Goal: Find specific fact: Find specific page/section

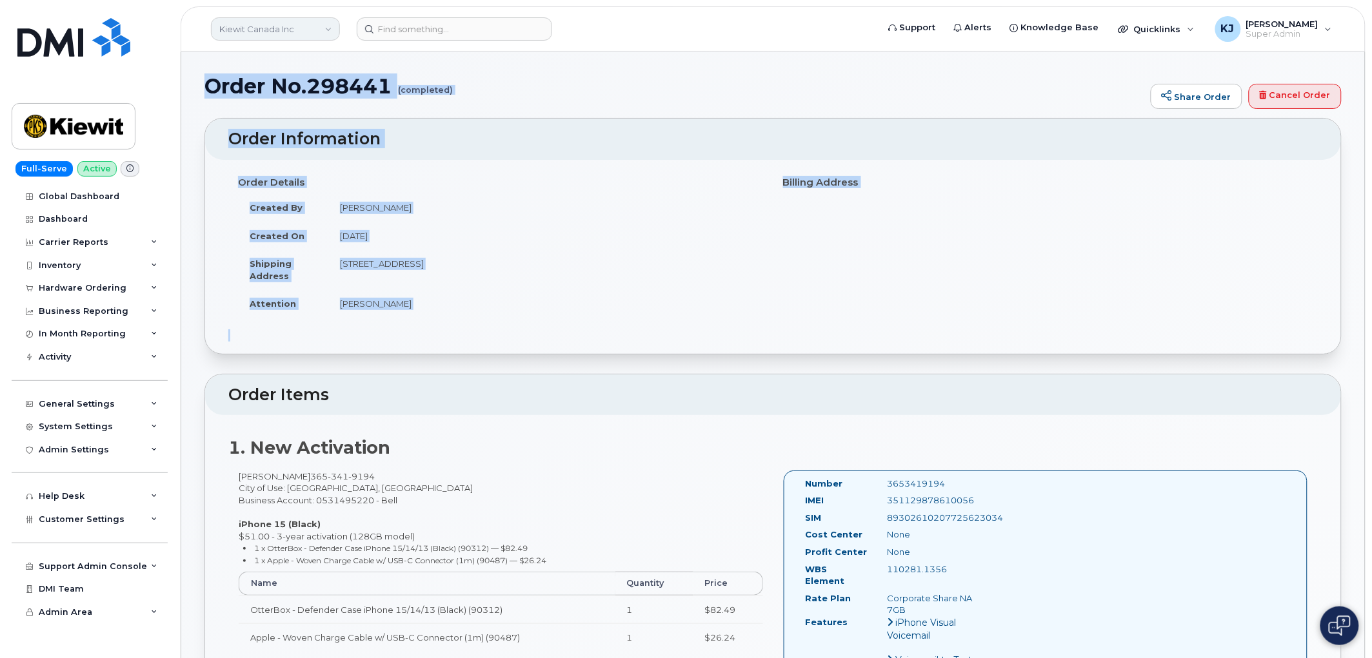
click at [291, 28] on link "Kiewit Canada Inc" at bounding box center [275, 28] width 129 height 23
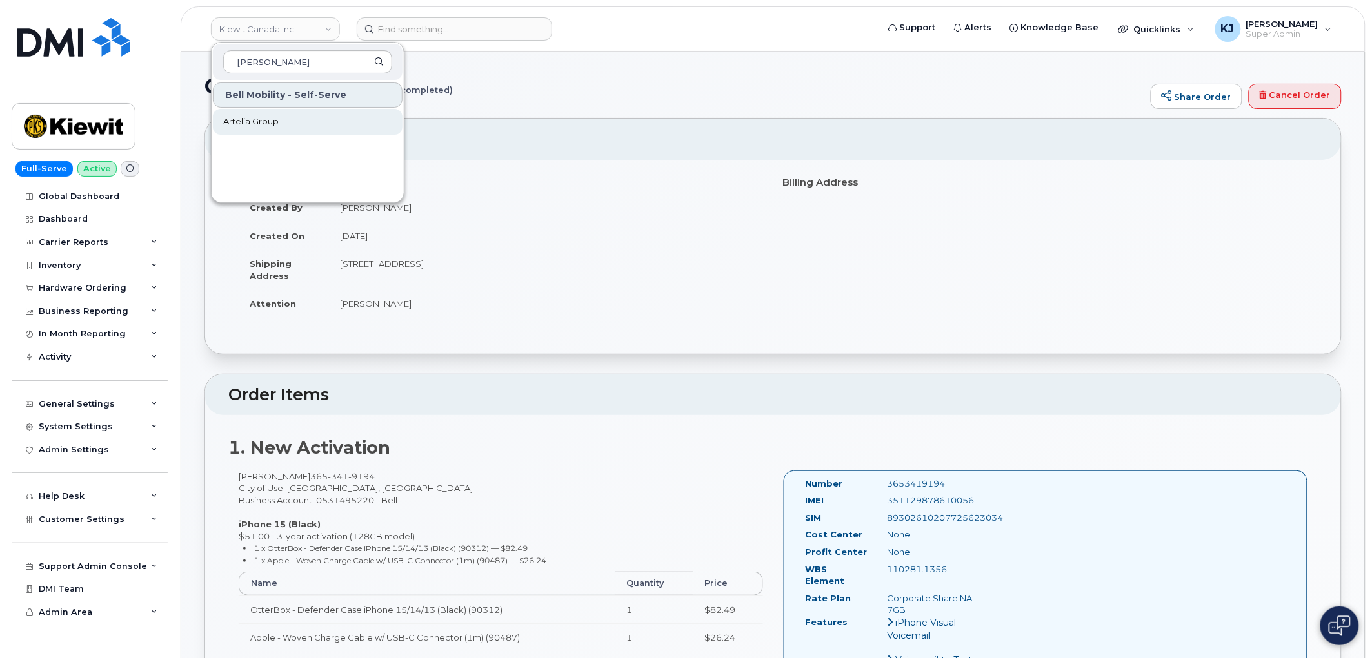
type input "artelia"
click at [282, 118] on link "Artelia Group" at bounding box center [308, 122] width 190 height 26
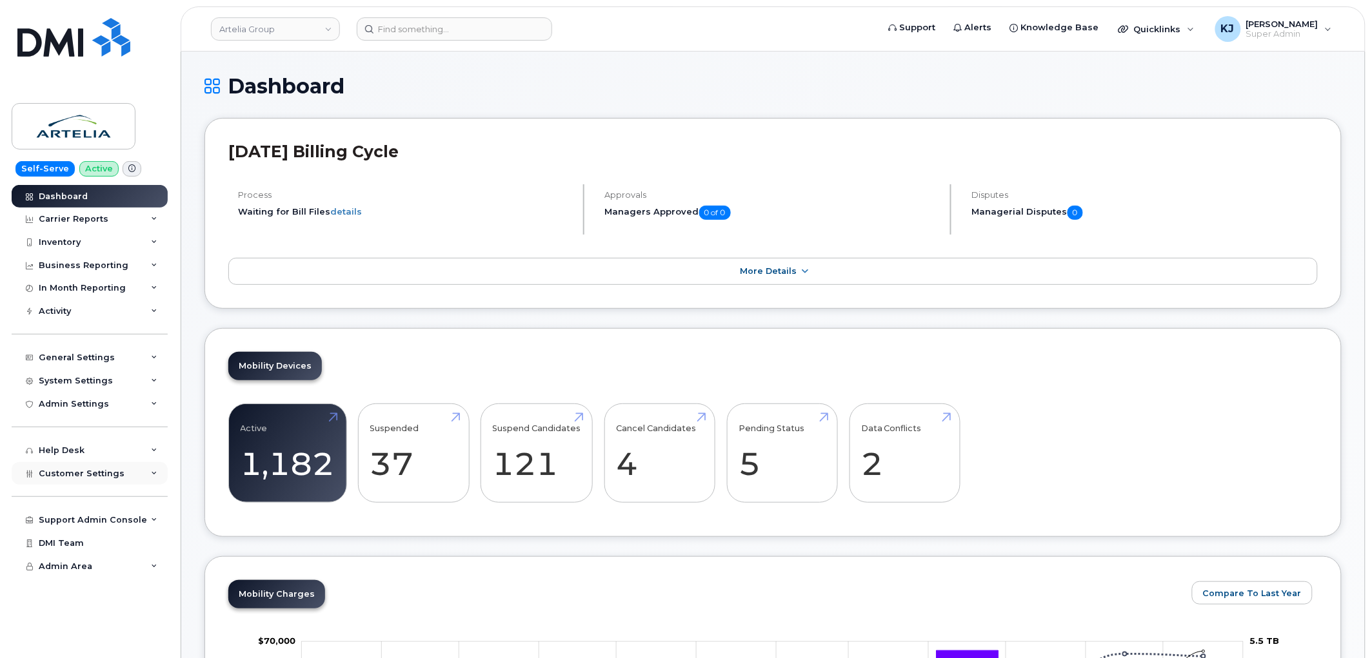
click at [114, 471] on span "Customer Settings" at bounding box center [82, 474] width 86 height 10
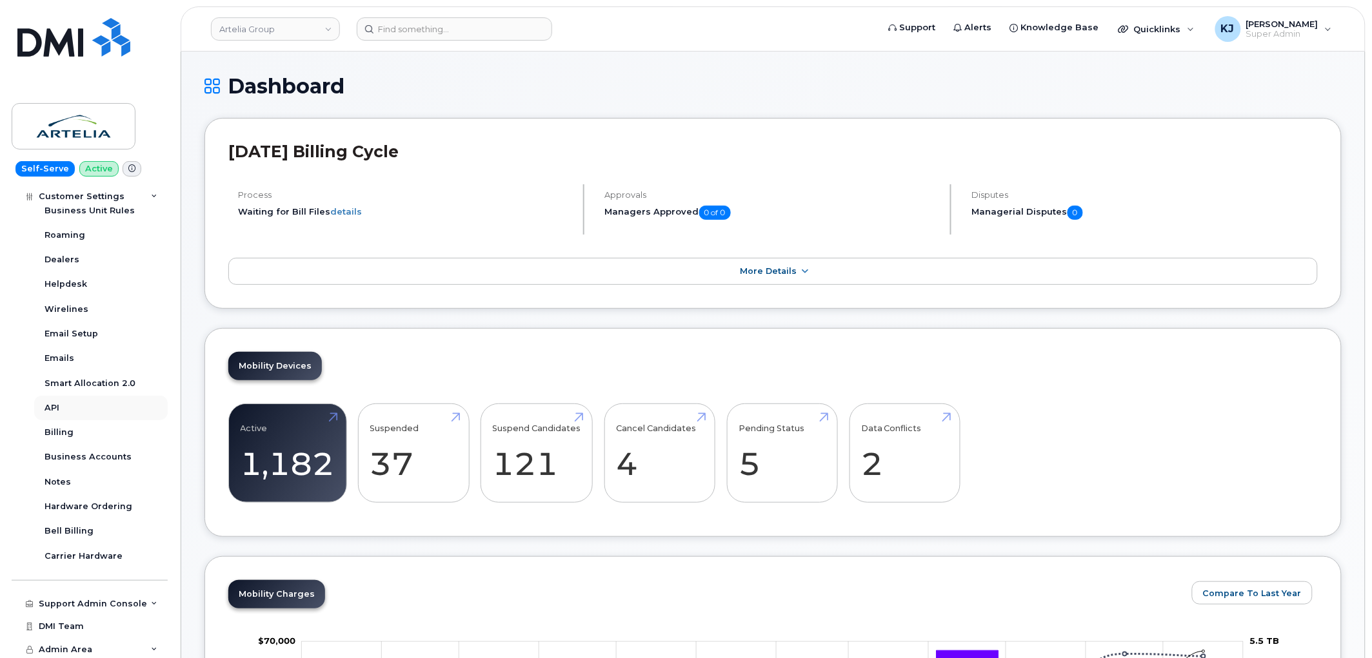
scroll to position [313, 0]
click at [85, 457] on div "Business Accounts" at bounding box center [87, 455] width 87 height 12
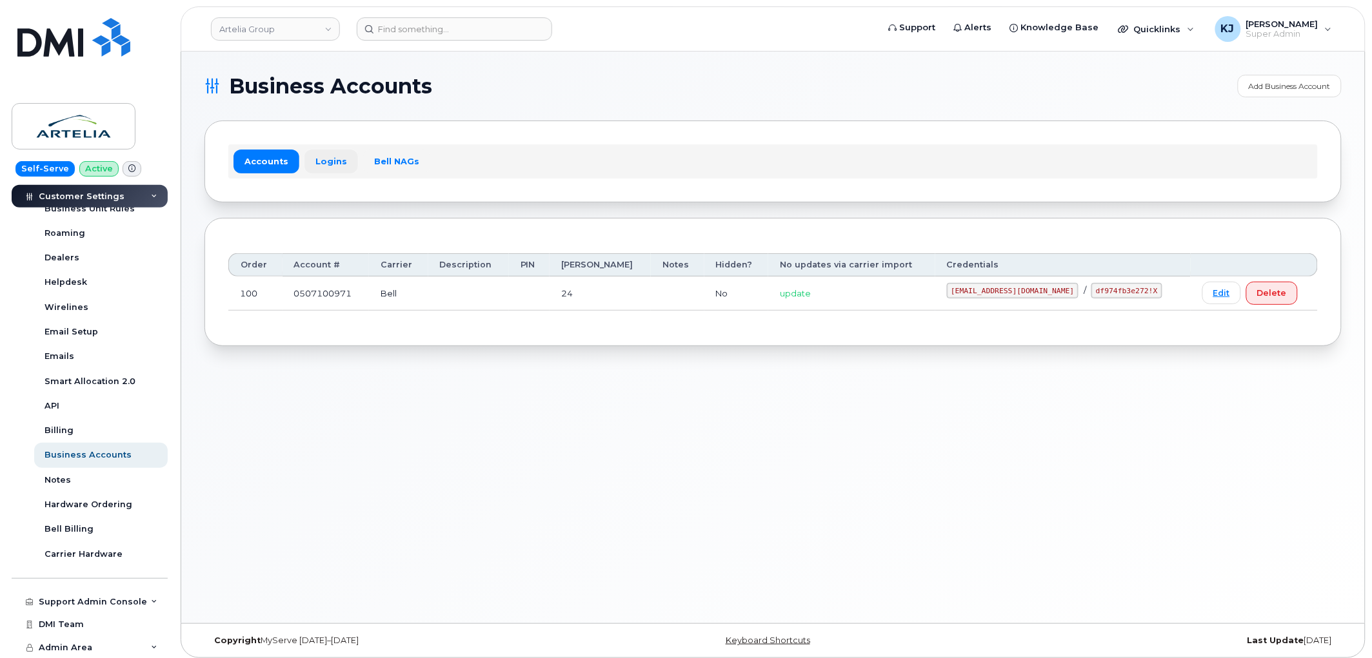
click at [335, 163] on link "Logins" at bounding box center [331, 161] width 54 height 23
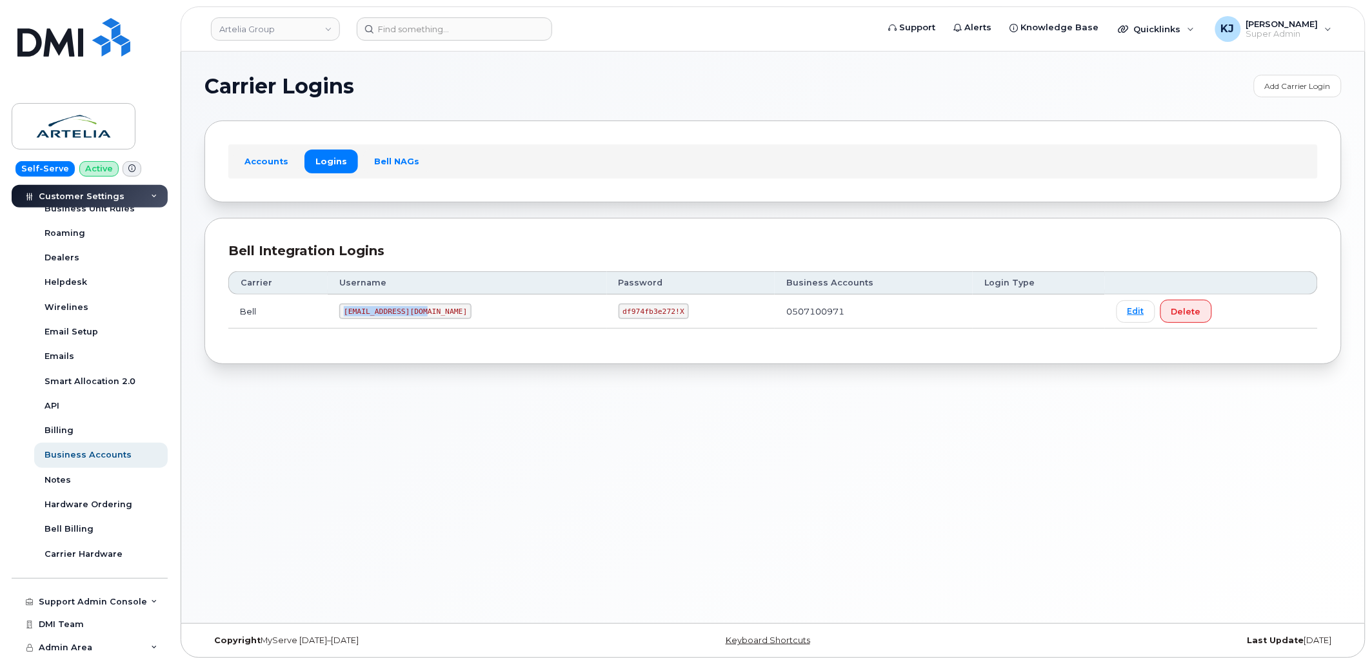
drag, startPoint x: 429, startPoint y: 310, endPoint x: 344, endPoint y: 311, distance: 84.5
click at [344, 311] on td "fnxinnov@myserve.ca" at bounding box center [467, 312] width 279 height 34
copy code "fnxinnov@myserve.ca"
drag, startPoint x: 569, startPoint y: 310, endPoint x: 629, endPoint y: 311, distance: 59.3
click at [629, 311] on code "df974fb3e272!X" at bounding box center [653, 311] width 70 height 15
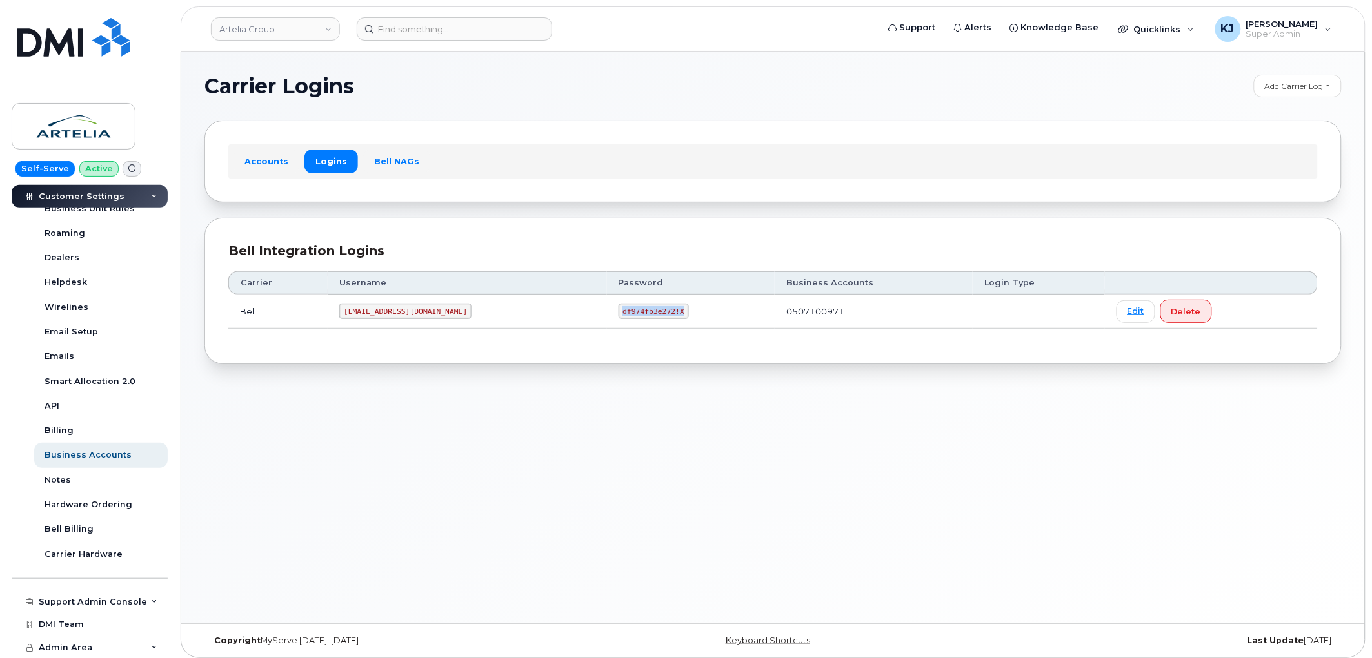
copy code "df974fb3e272!X"
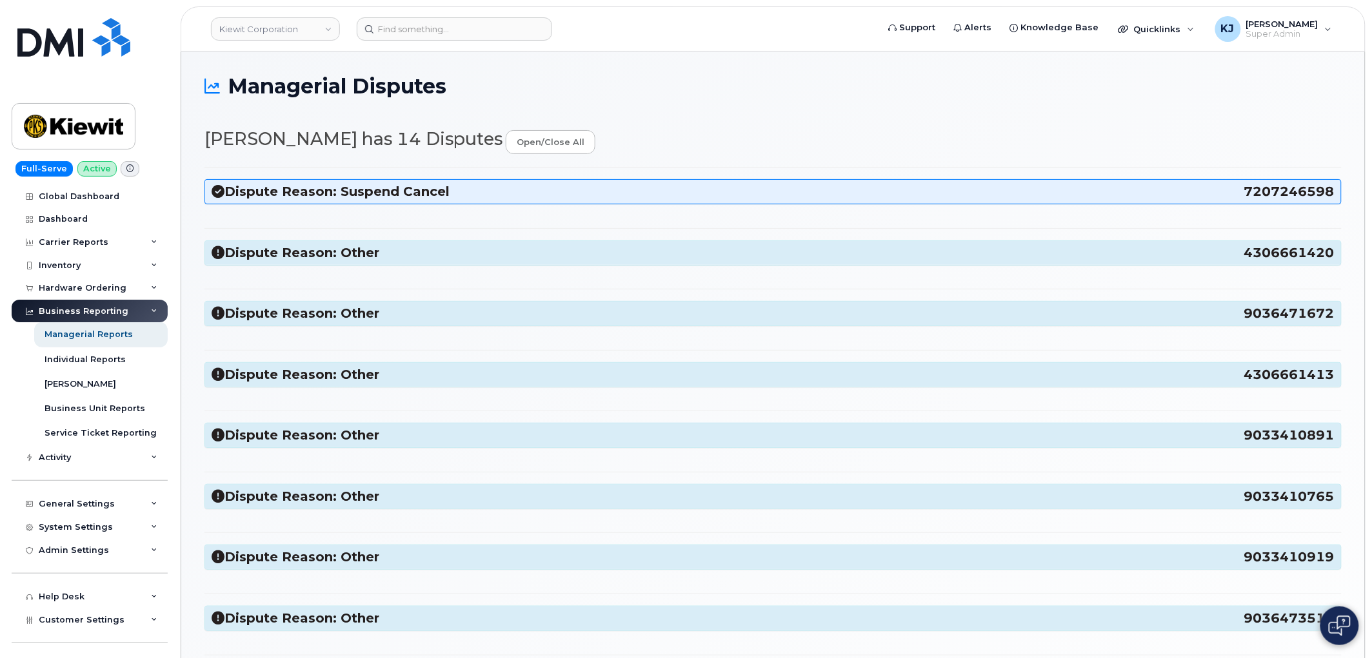
click at [254, 253] on h3 "Dispute Reason: Other 4306661420" at bounding box center [773, 252] width 1123 height 17
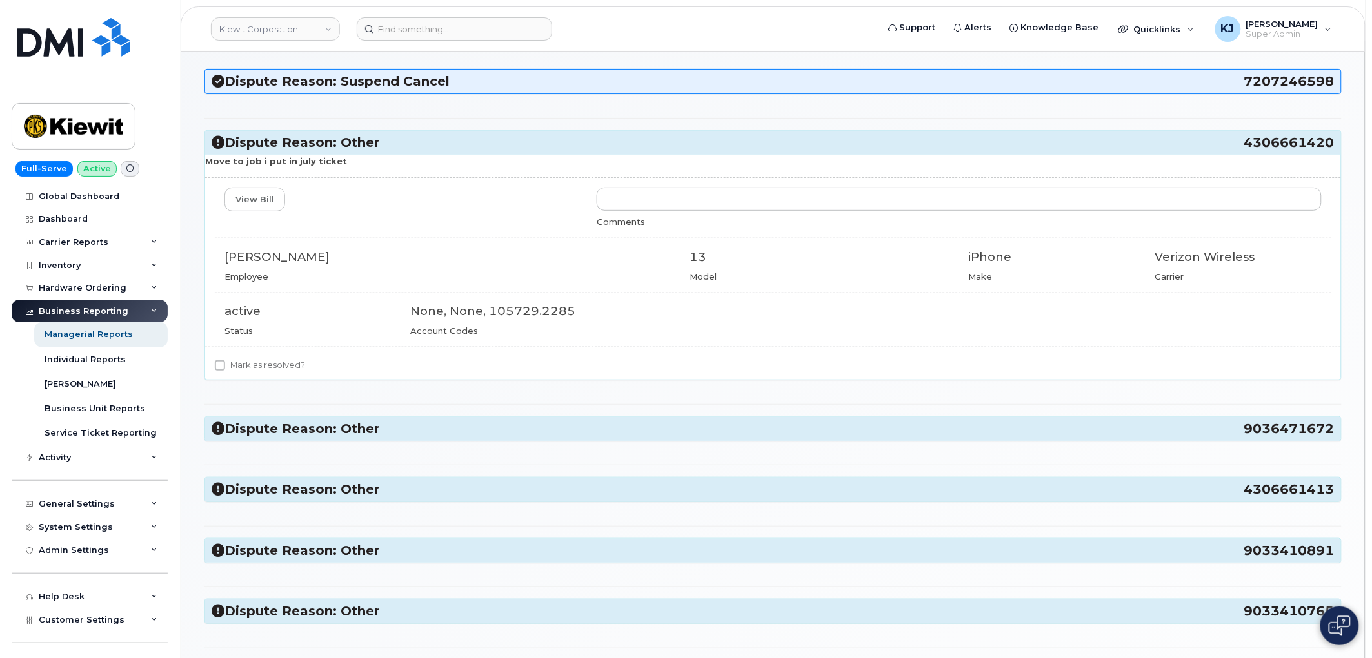
scroll to position [143, 0]
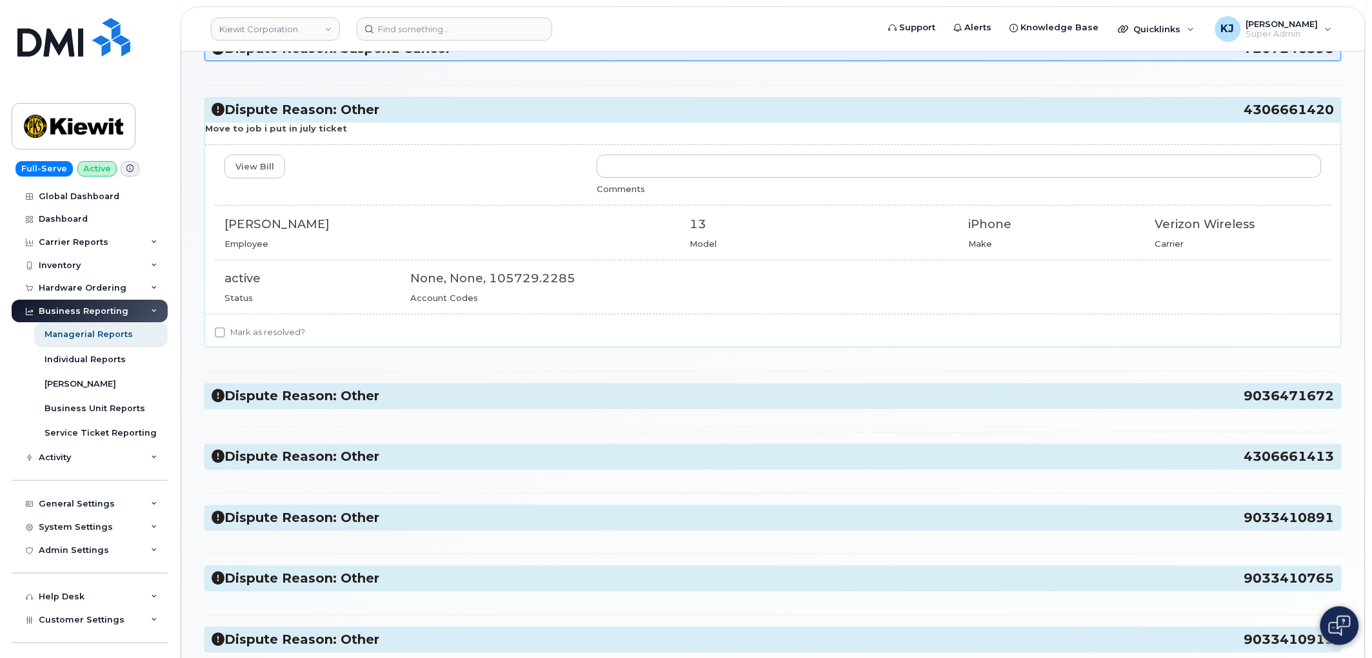
click at [461, 387] on div "Dispute Reason: Other 9036471672" at bounding box center [773, 396] width 1136 height 24
click at [459, 394] on h3 "Dispute Reason: Other 9036471672" at bounding box center [773, 396] width 1123 height 17
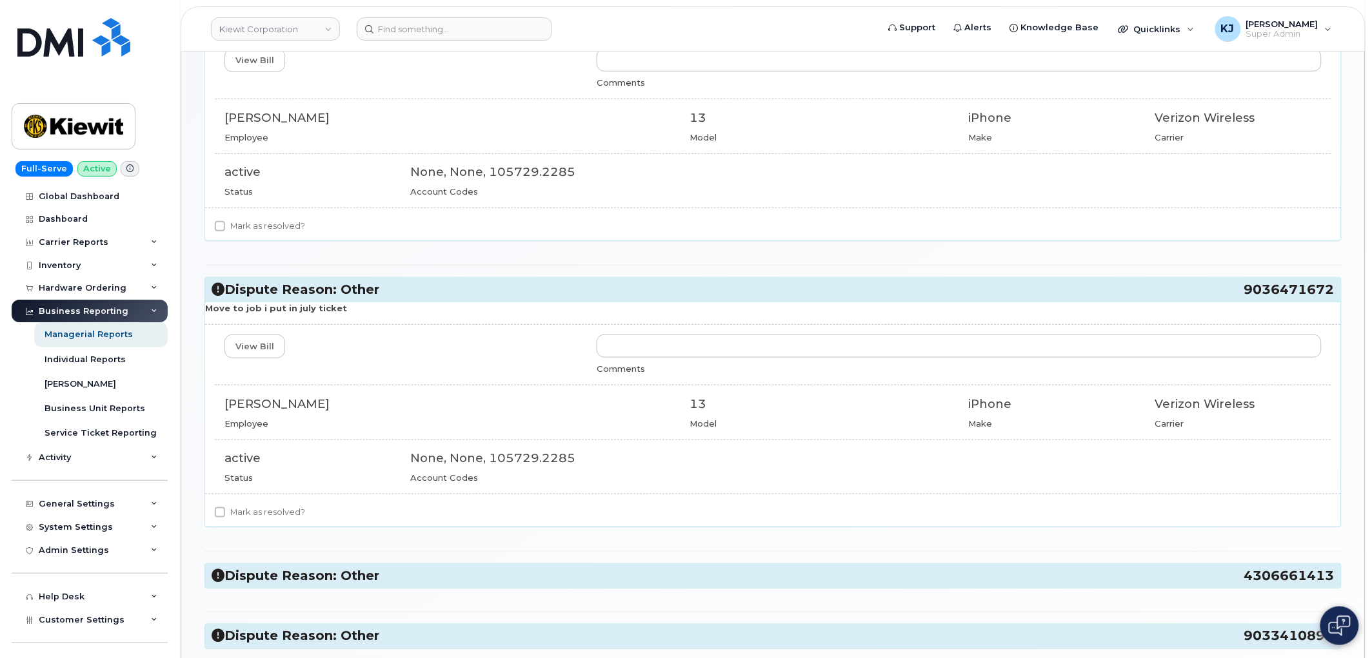
scroll to position [501, 0]
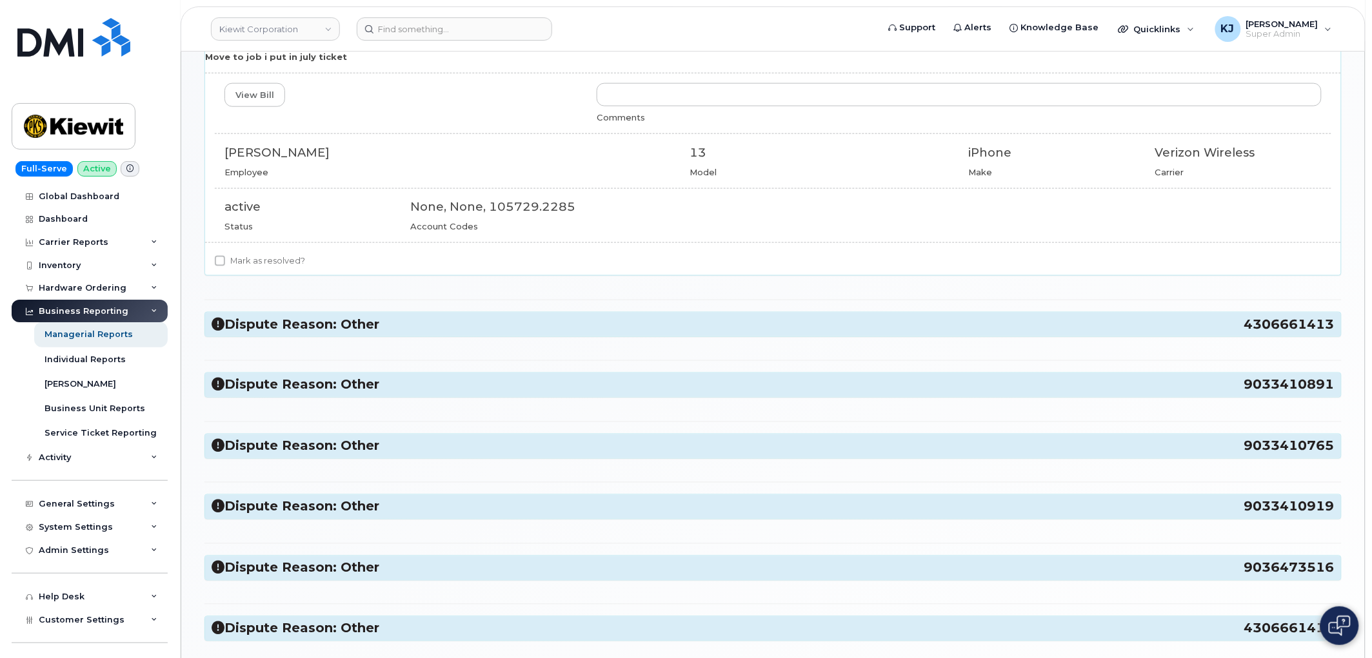
click at [420, 333] on h3 "Dispute Reason: Other 4306661413" at bounding box center [773, 324] width 1123 height 17
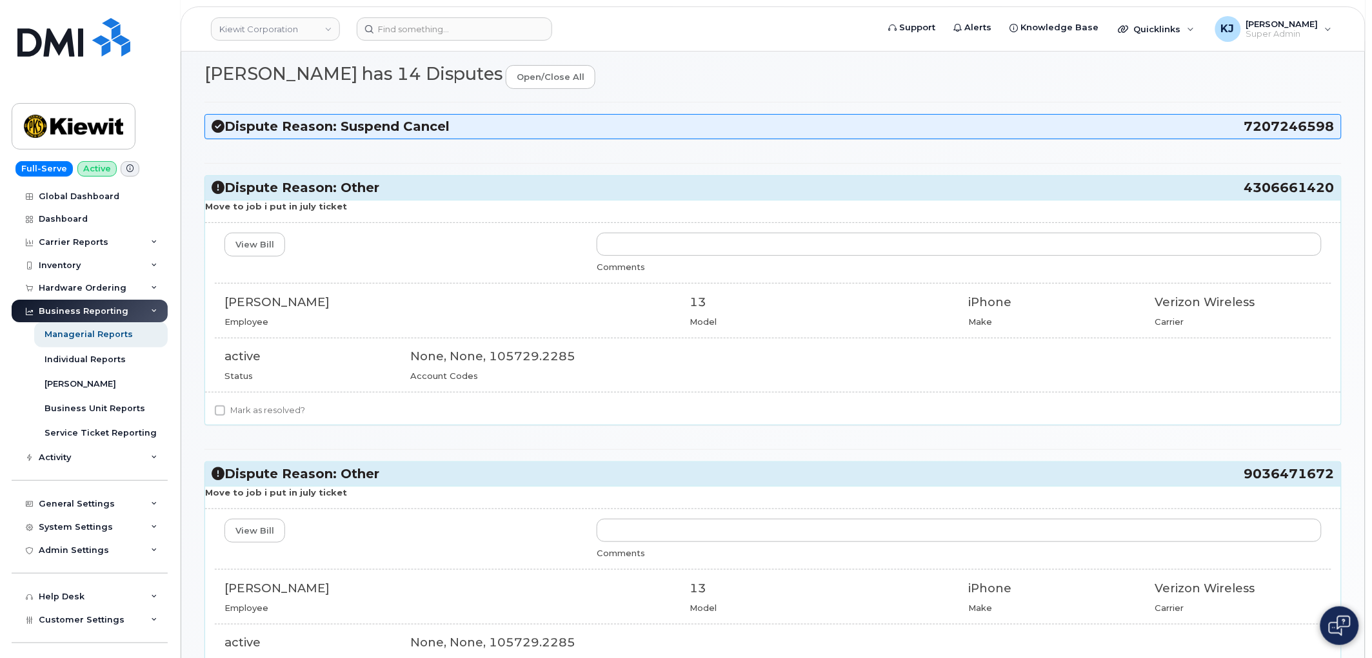
scroll to position [0, 0]
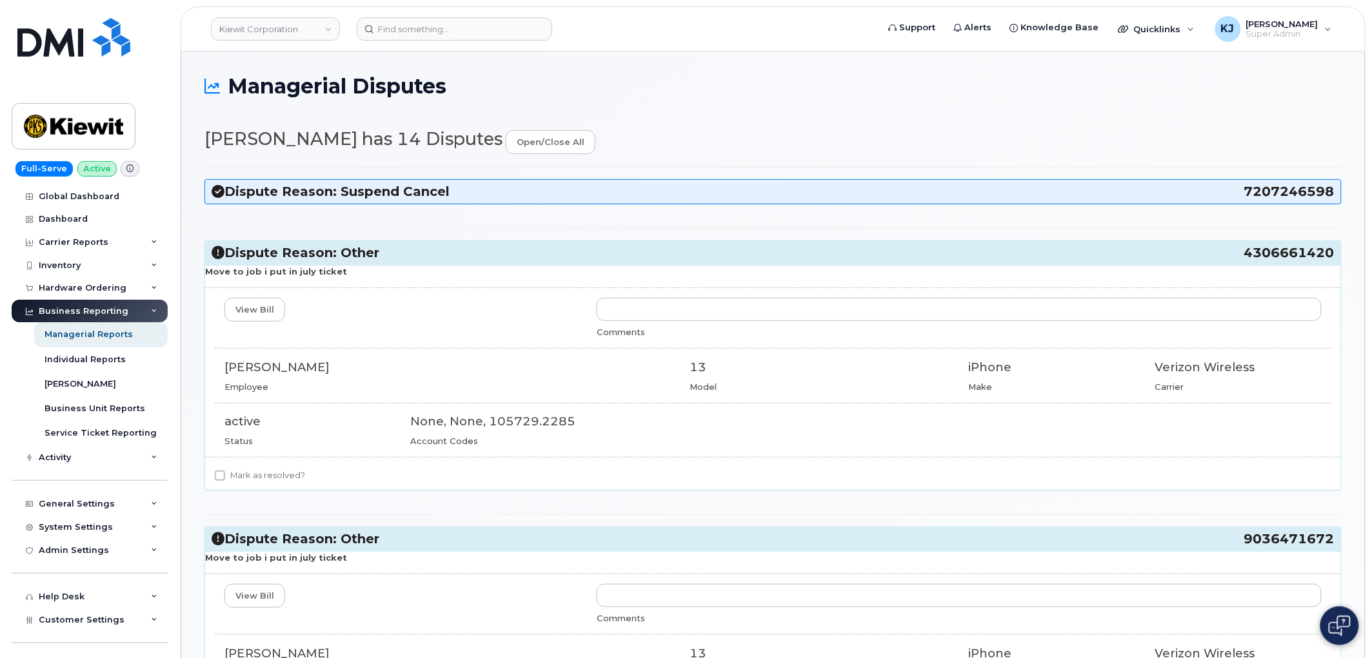
click at [366, 189] on h3 "Dispute Reason: Suspend Cancel 7207246598" at bounding box center [773, 191] width 1123 height 17
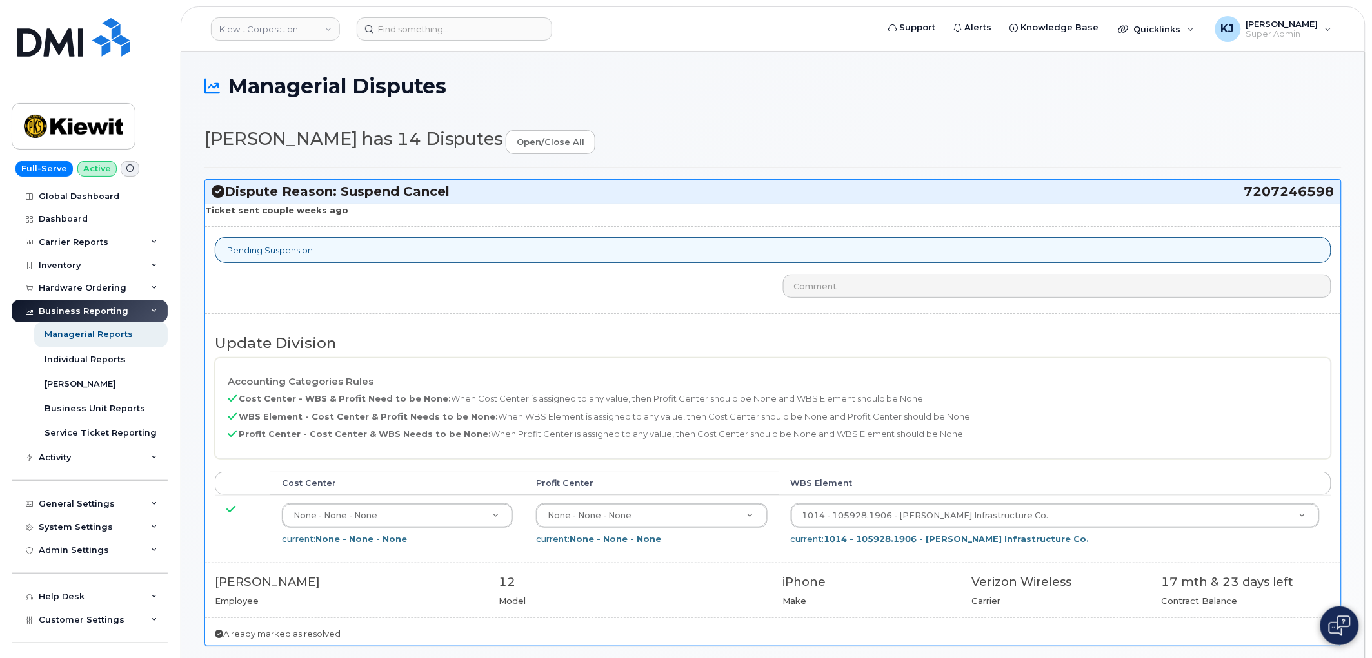
drag, startPoint x: 1243, startPoint y: 192, endPoint x: 1343, endPoint y: 192, distance: 100.0
drag, startPoint x: 1265, startPoint y: 194, endPoint x: 1234, endPoint y: 181, distance: 32.9
click at [1234, 181] on div "Dispute Reason: Suspend Cancel 7207246598" at bounding box center [773, 192] width 1136 height 24
click at [1235, 188] on h3 "Dispute Reason: Suspend Cancel 7207246598" at bounding box center [773, 191] width 1123 height 17
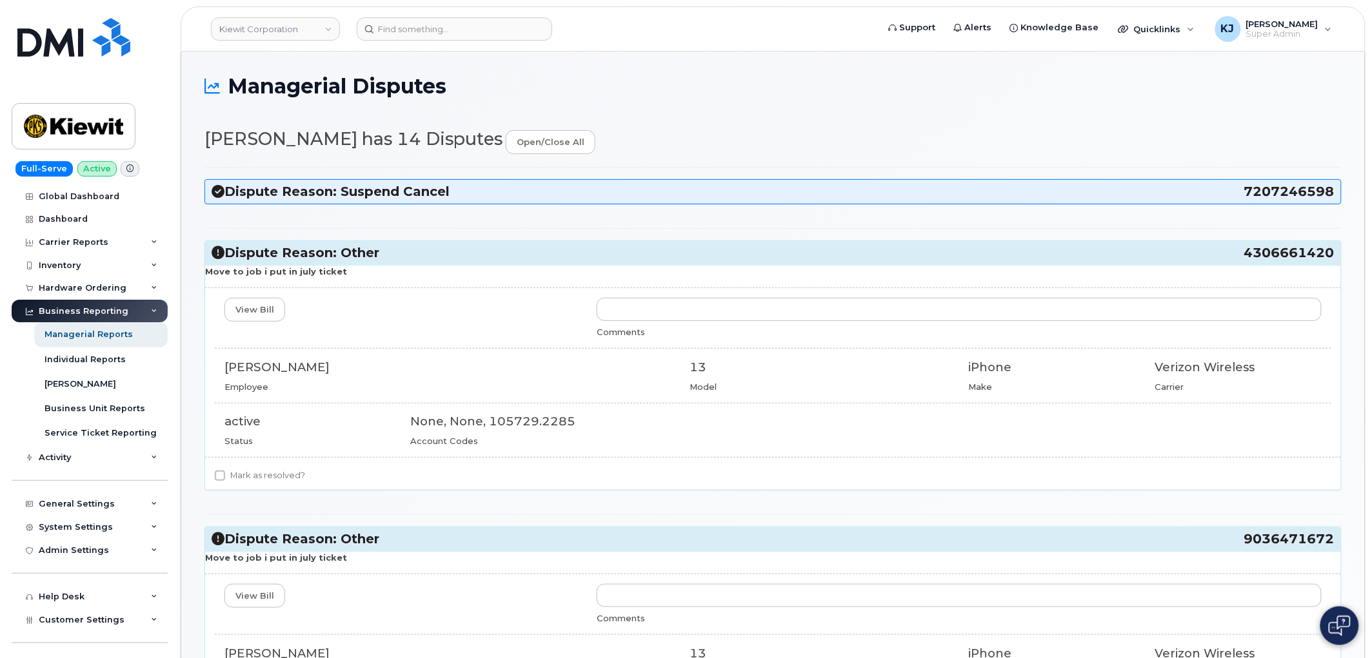
drag, startPoint x: 1241, startPoint y: 197, endPoint x: 1334, endPoint y: 190, distance: 93.1
click at [1334, 190] on h3 "Dispute Reason: Suspend Cancel 7207246598" at bounding box center [773, 191] width 1123 height 17
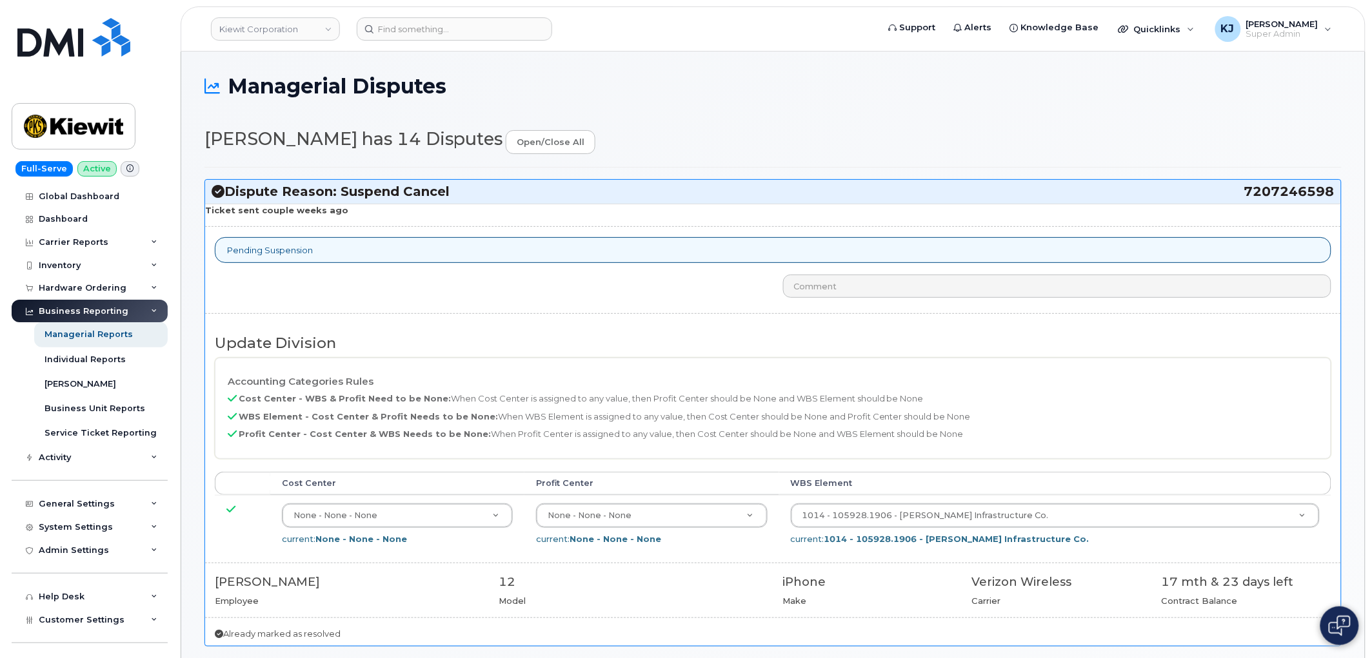
copy h3 "7207246598"
click at [764, 286] on div at bounding box center [773, 289] width 1136 height 28
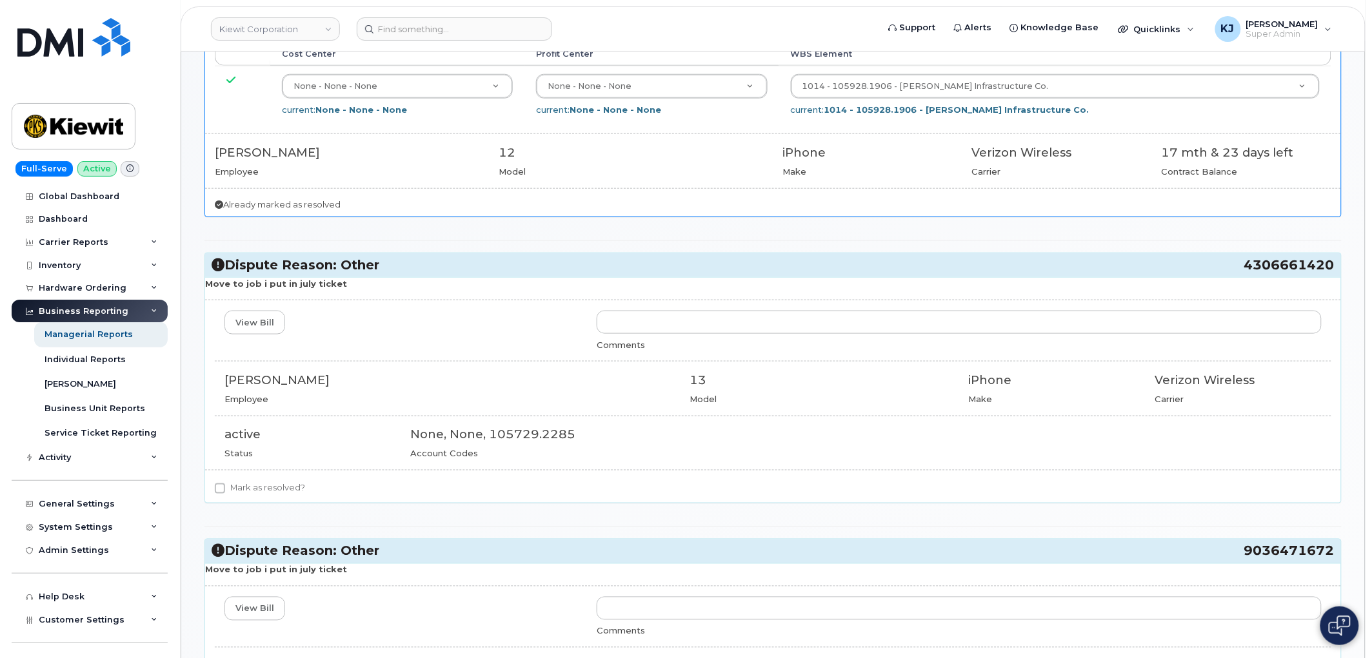
click at [1267, 264] on span "4306661420" at bounding box center [1289, 265] width 90 height 17
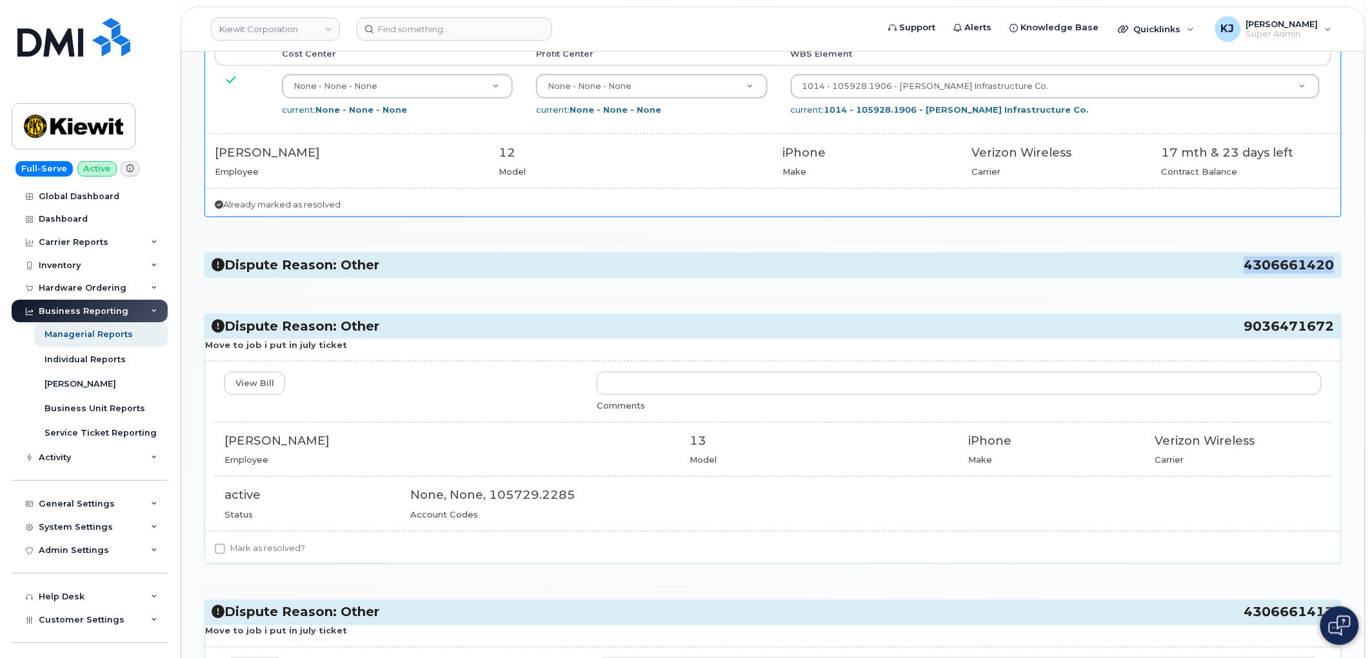
copy span "4306661420"
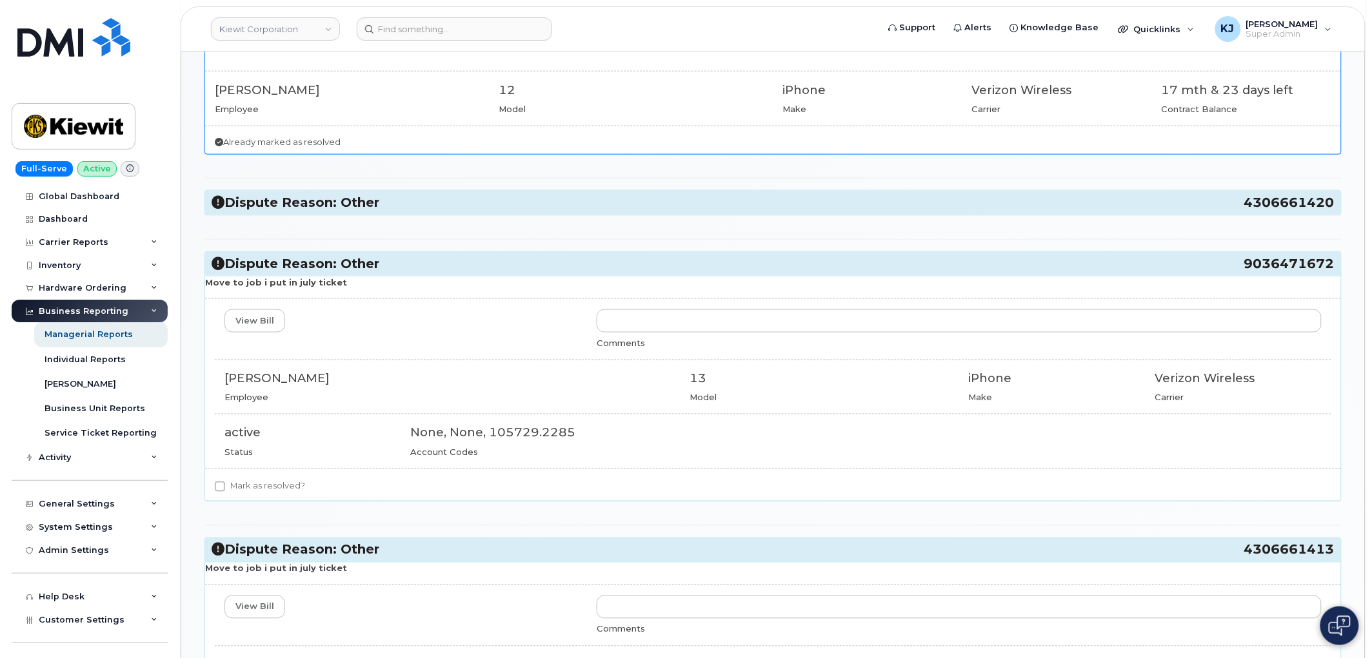
scroll to position [501, 0]
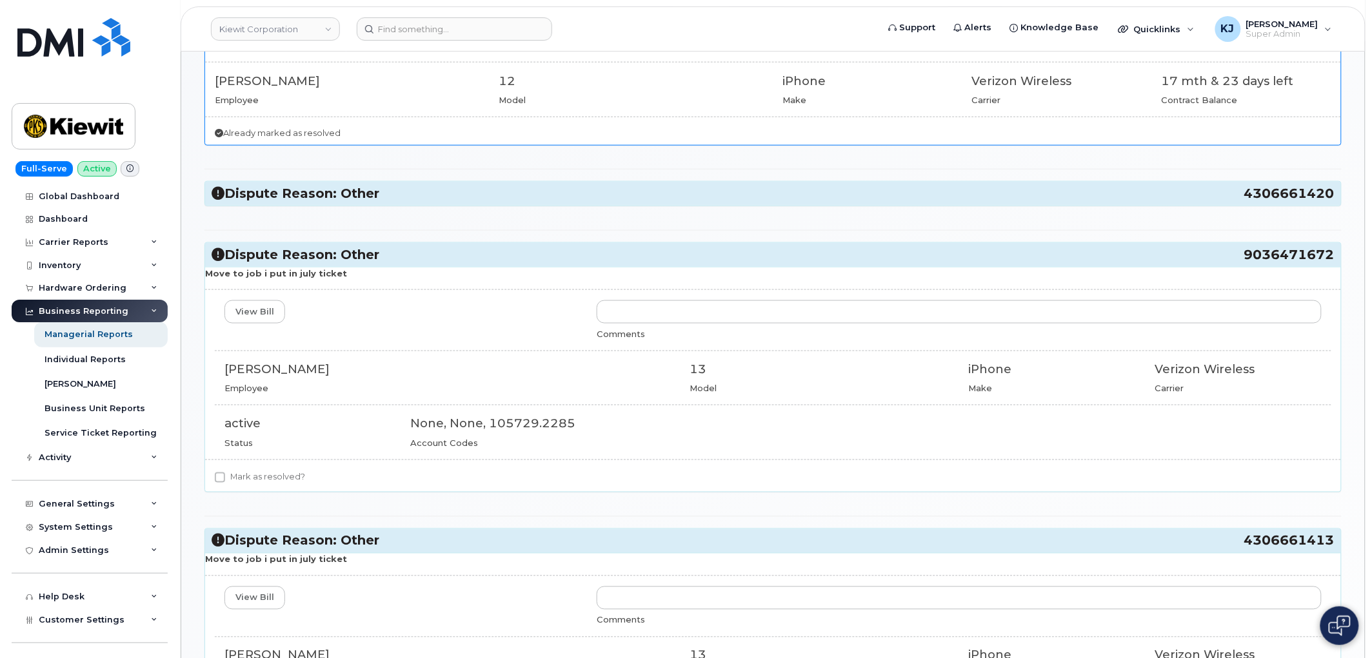
click at [916, 202] on h3 "Dispute Reason: Other 4306661420" at bounding box center [773, 193] width 1123 height 17
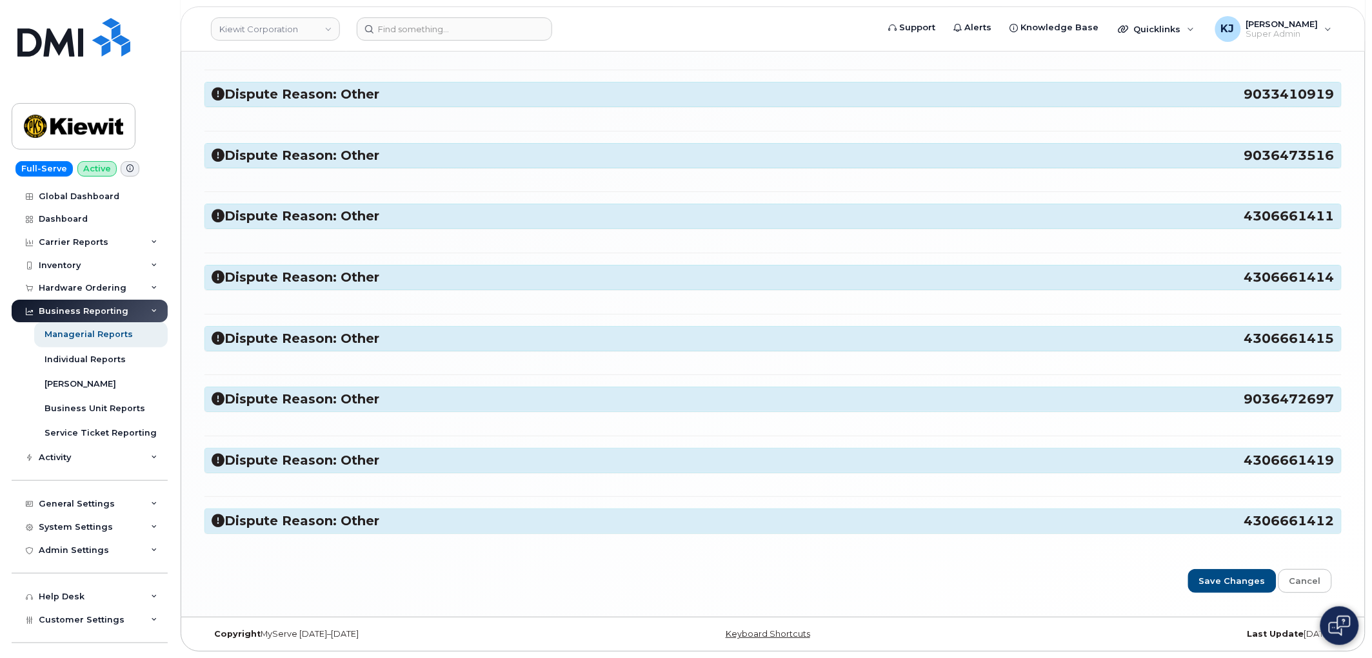
scroll to position [1586, 0]
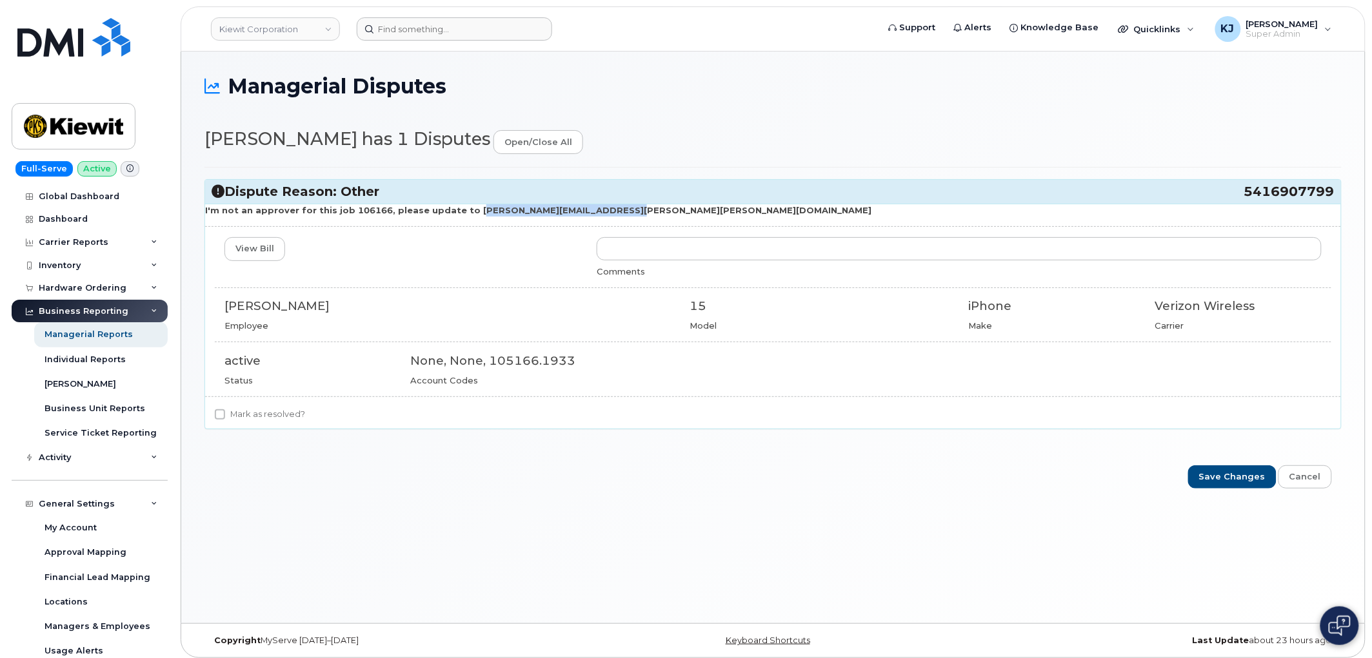
scroll to position [119, 0]
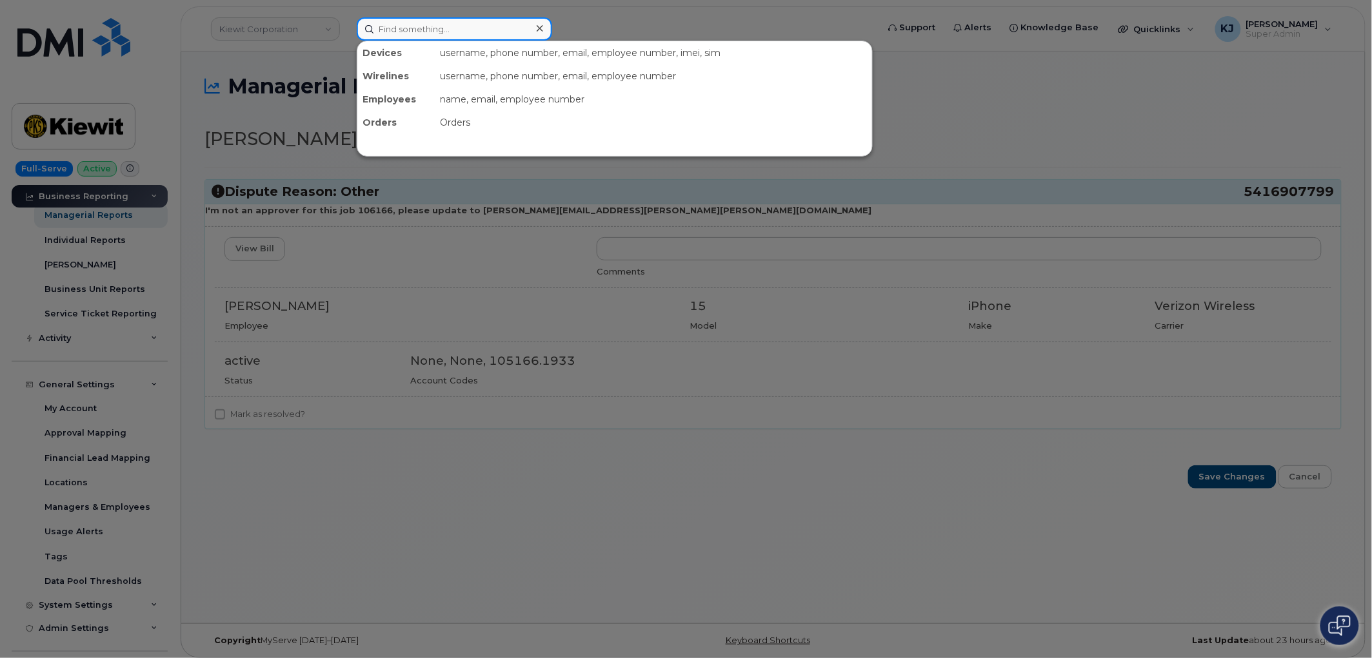
click at [462, 34] on input at bounding box center [454, 28] width 195 height 23
paste input "7207246598"
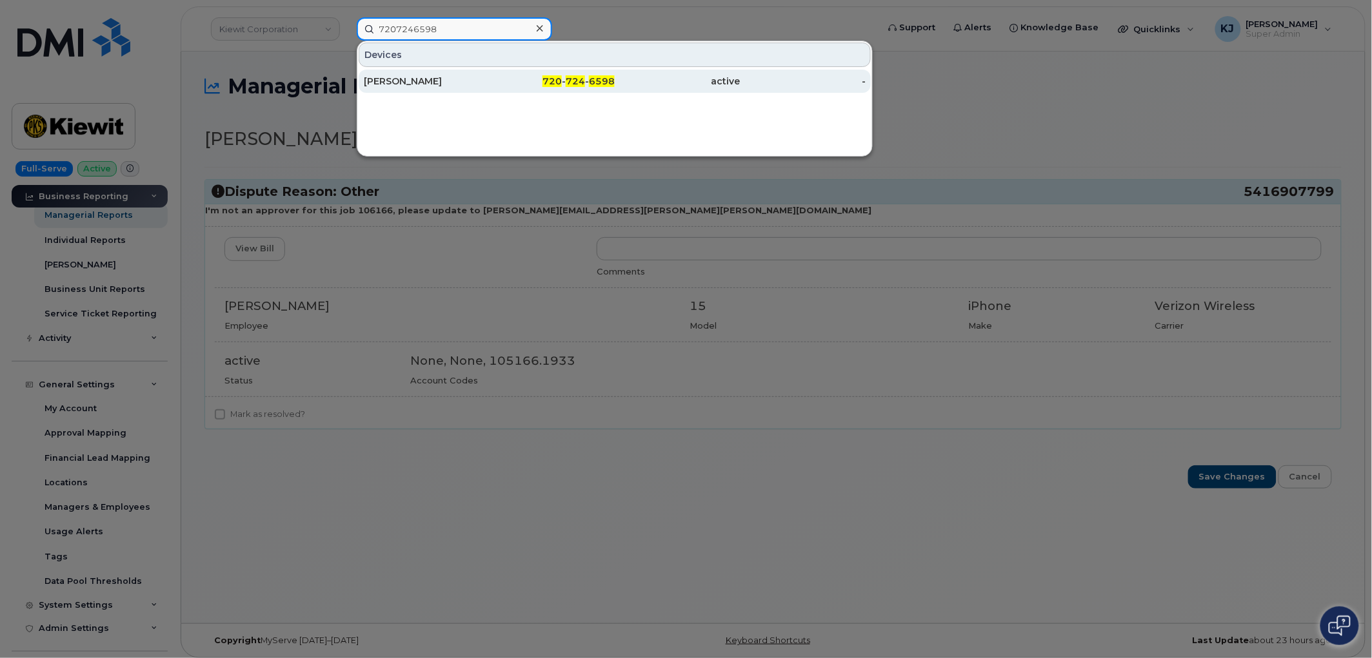
type input "7207246598"
click at [491, 83] on div "720 - 724 - 6598" at bounding box center [552, 81] width 126 height 13
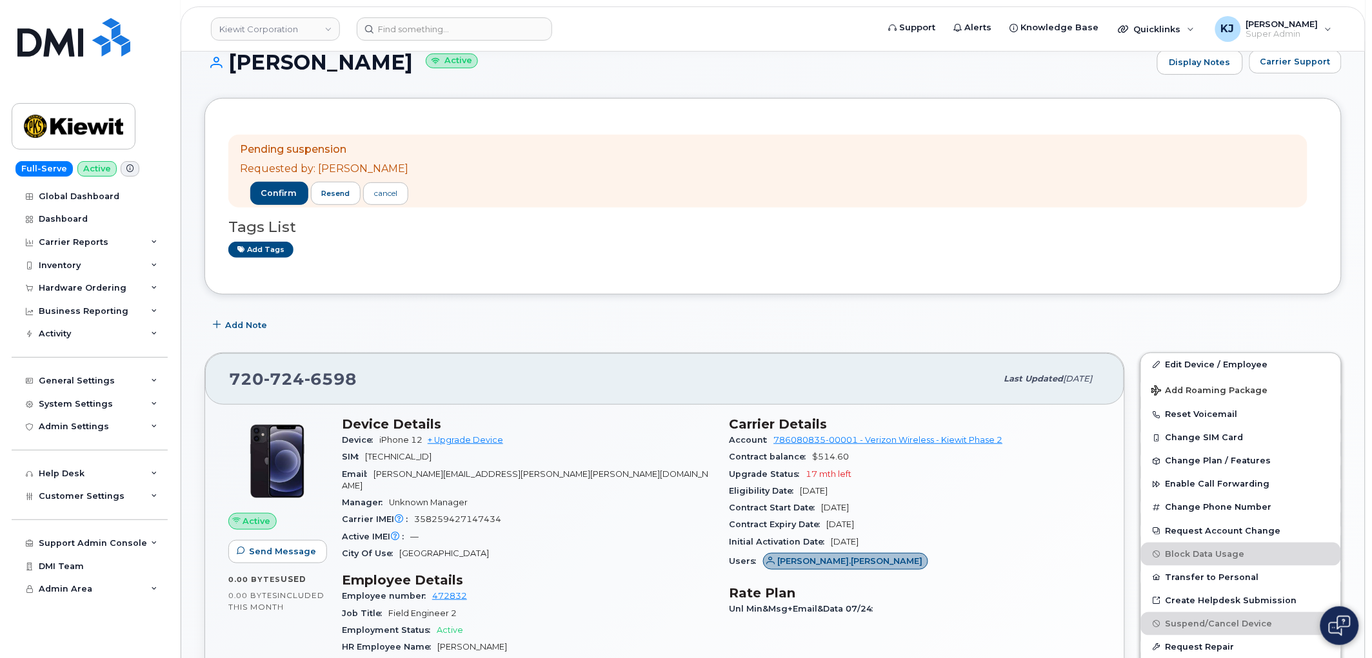
scroll to position [143, 0]
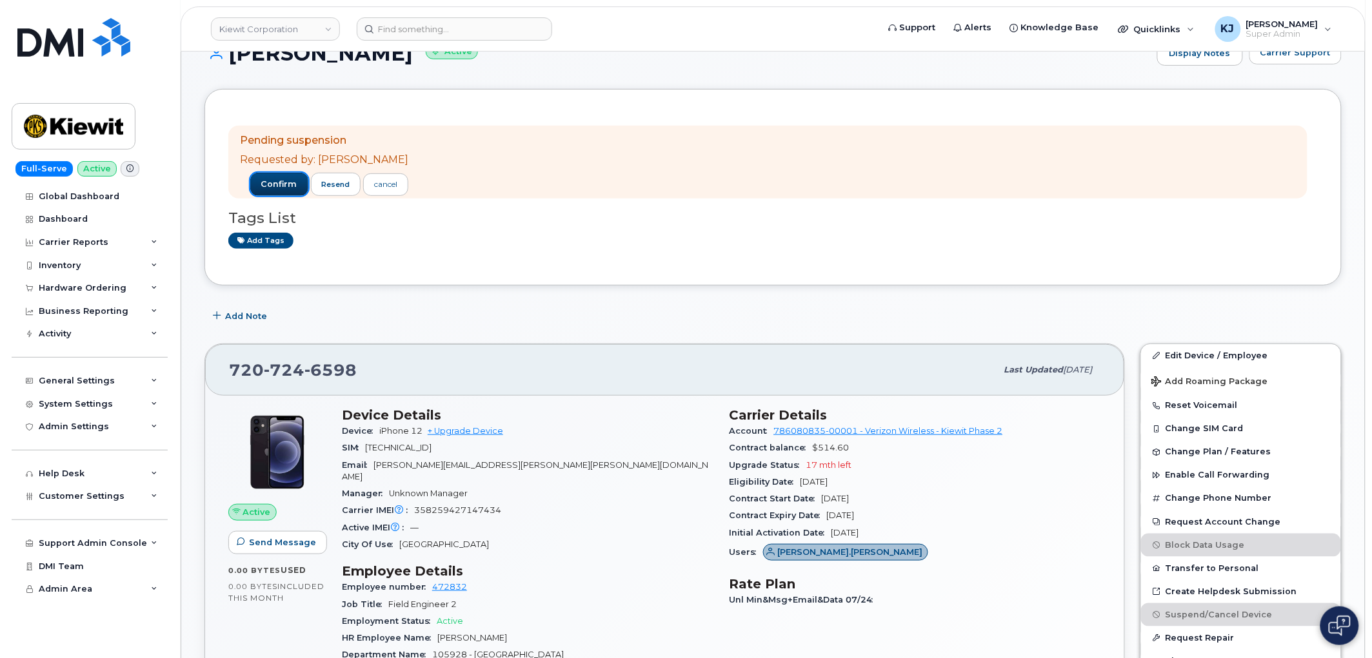
click at [274, 191] on button "confirm" at bounding box center [279, 184] width 58 height 23
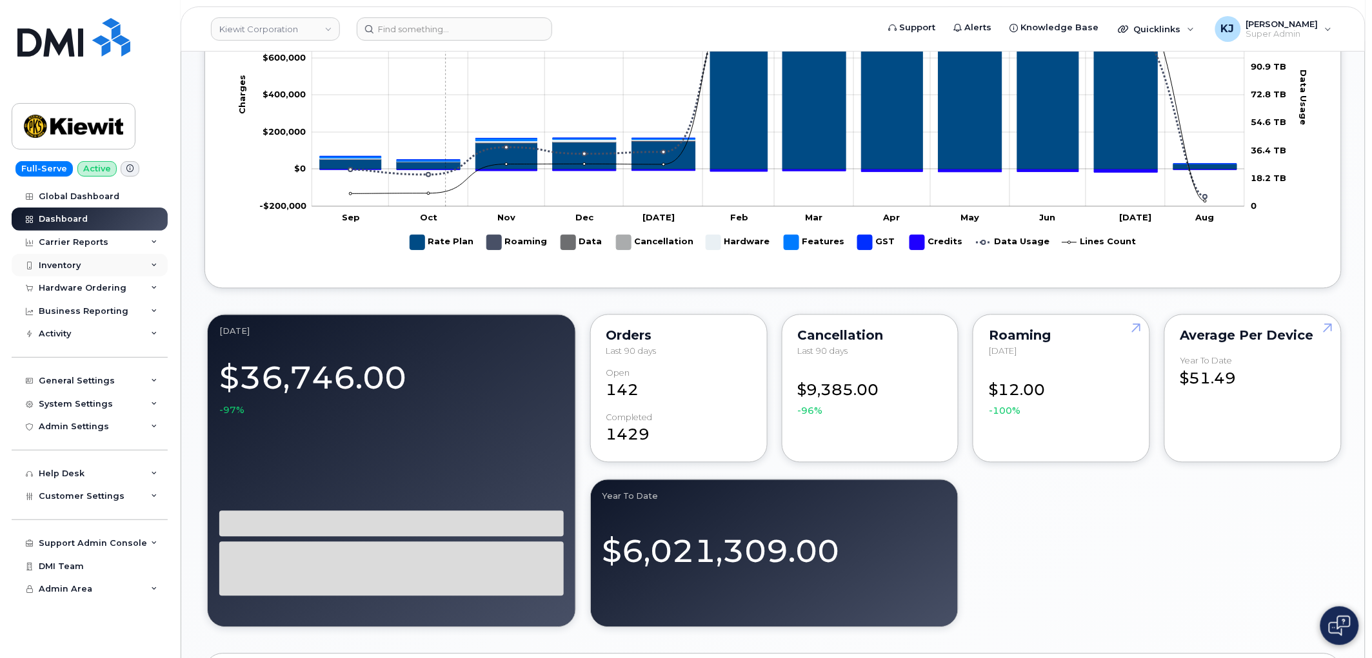
scroll to position [716, 0]
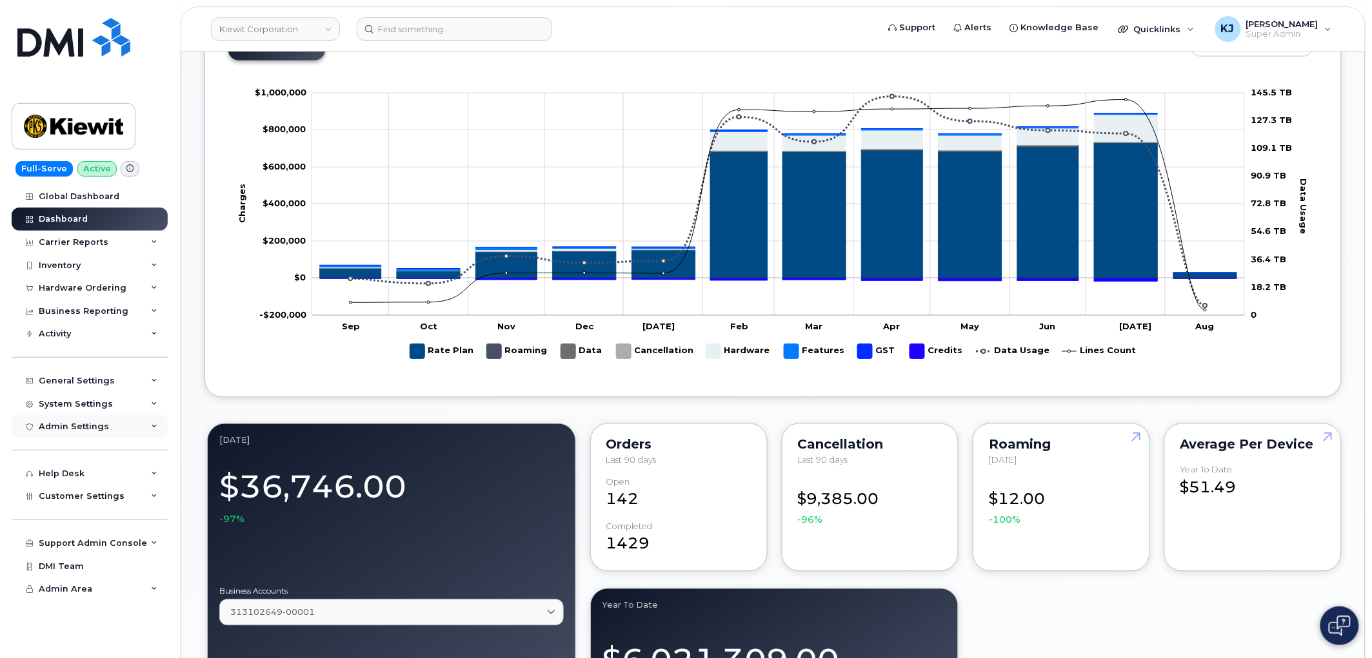
click at [133, 430] on div "Admin Settings" at bounding box center [90, 426] width 156 height 23
click at [116, 411] on div "System Settings" at bounding box center [90, 404] width 156 height 23
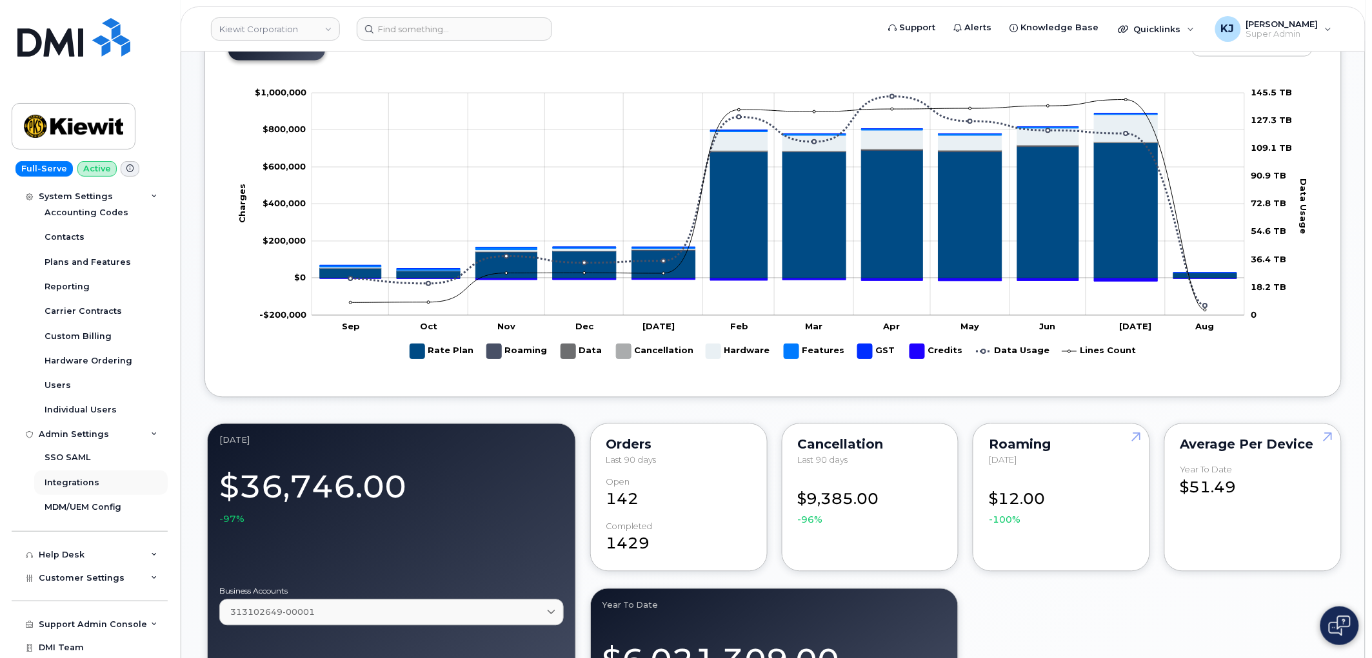
scroll to position [72, 0]
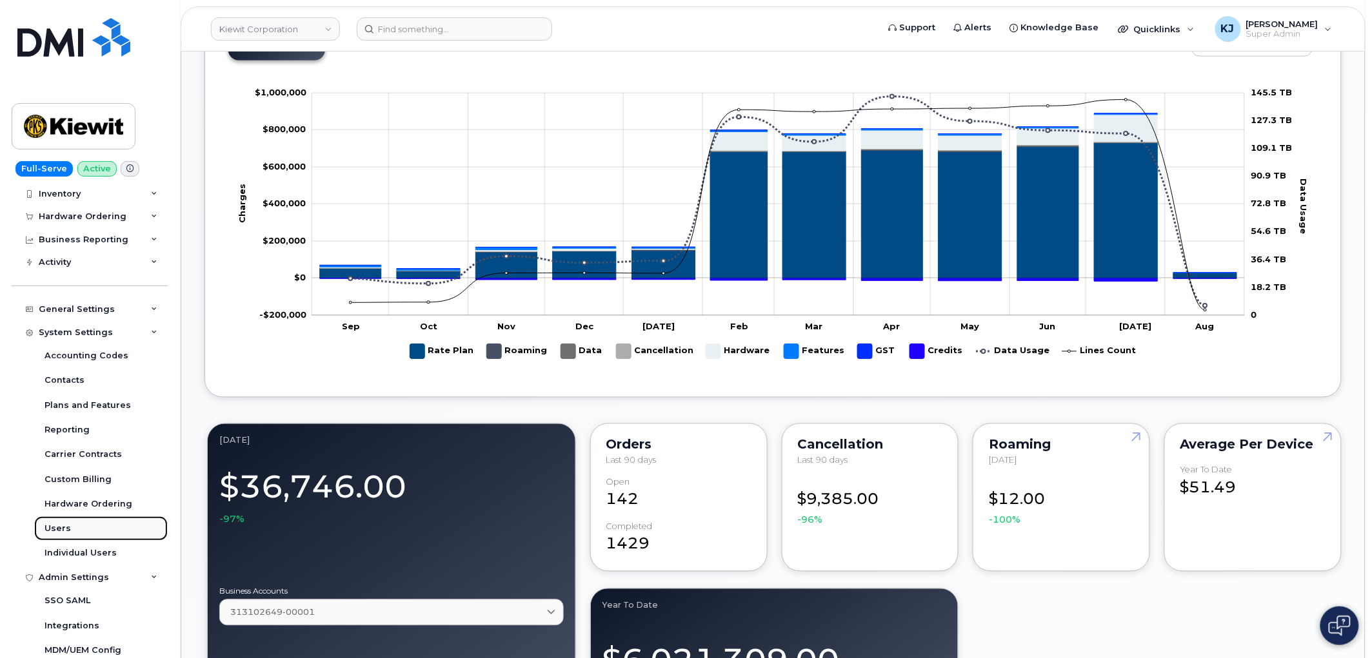
click at [84, 531] on link "Users" at bounding box center [100, 529] width 133 height 25
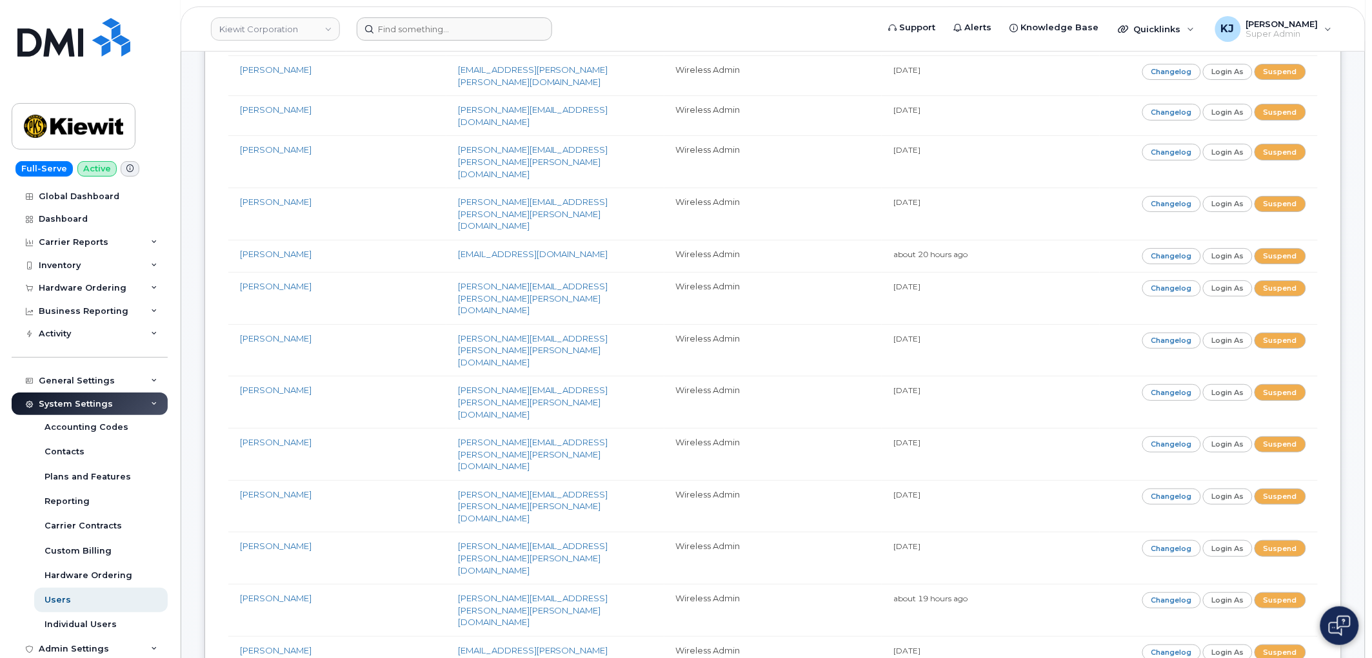
scroll to position [4993, 0]
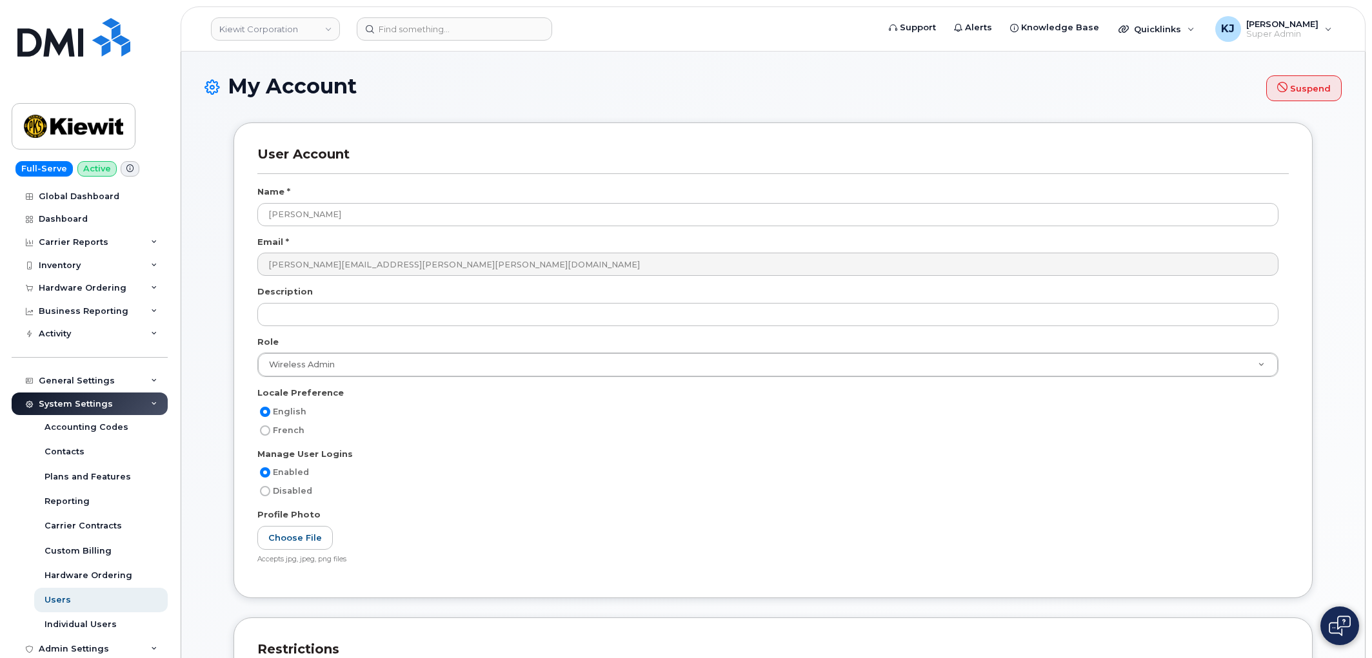
select select
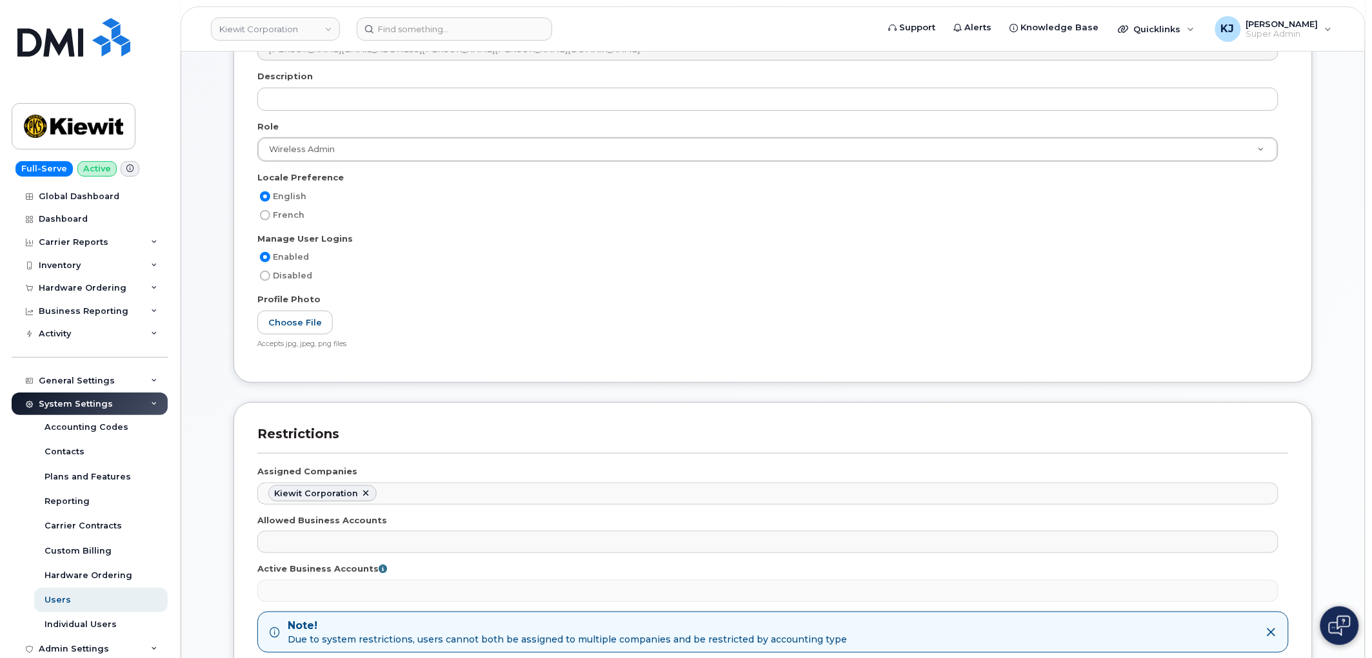
scroll to position [215, 0]
